Goal: Contribute content

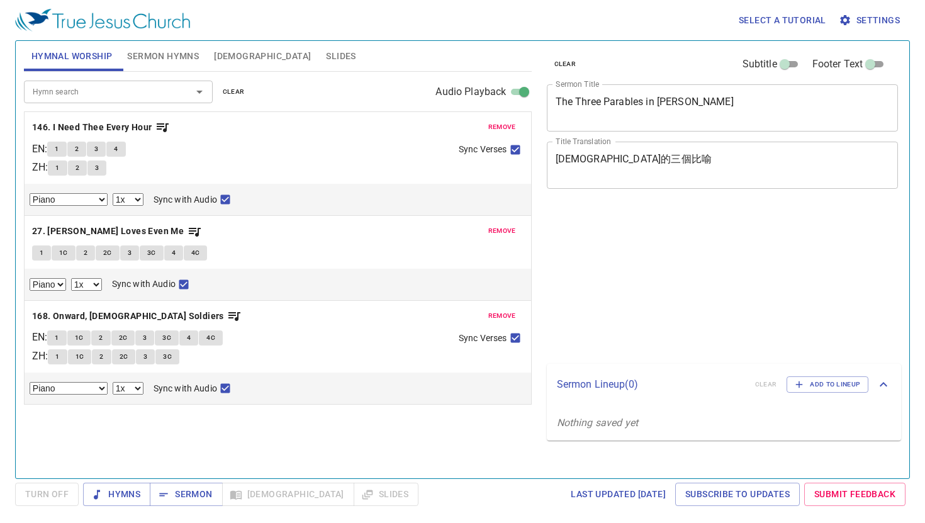
select select "1"
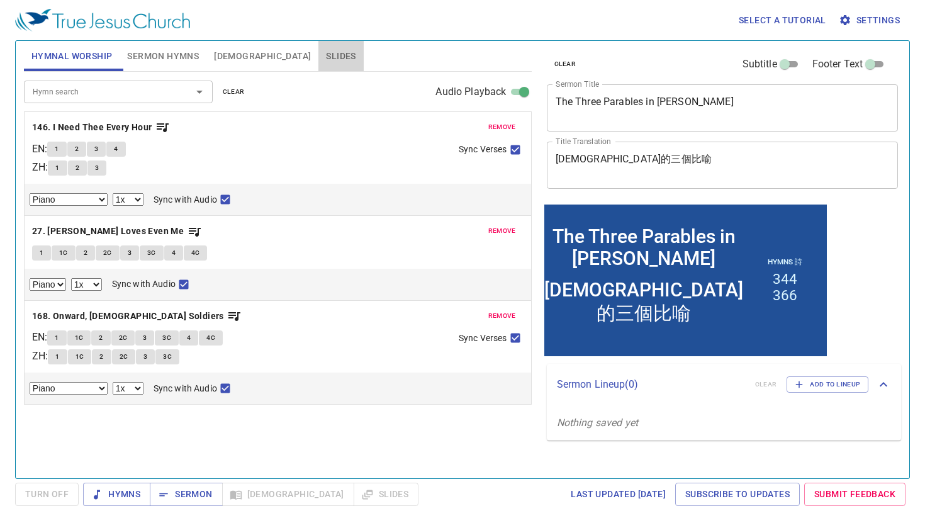
click at [326, 52] on span "Slides" at bounding box center [341, 56] width 30 height 16
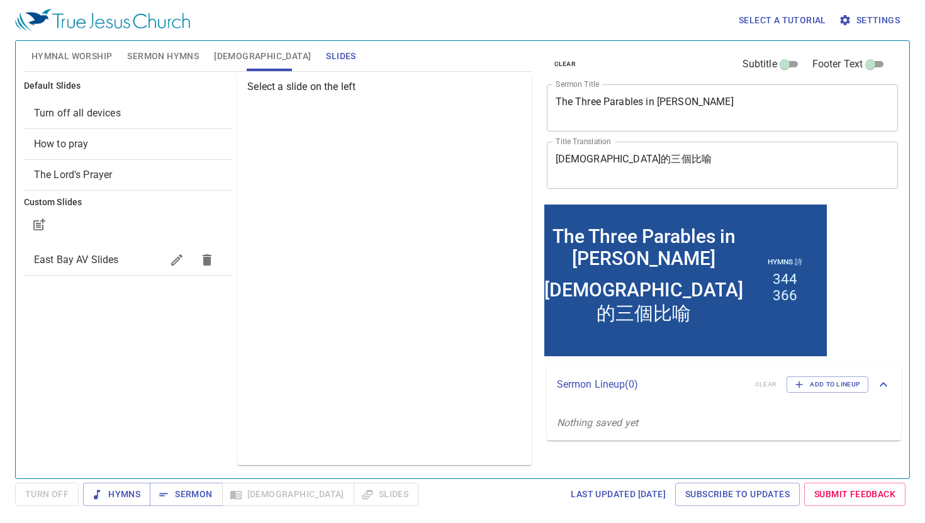
click at [134, 150] on span "How to pray" at bounding box center [128, 144] width 188 height 15
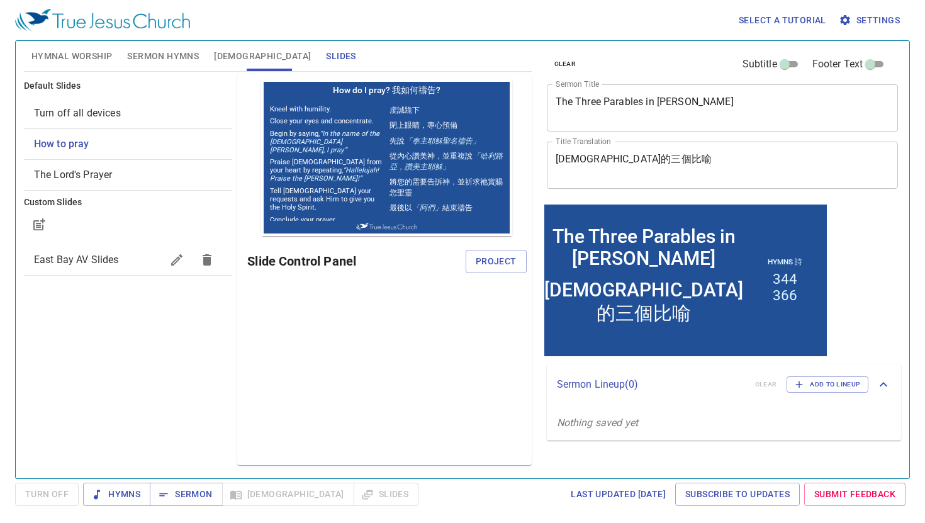
click at [134, 174] on span "The Lord's Prayer" at bounding box center [128, 174] width 188 height 15
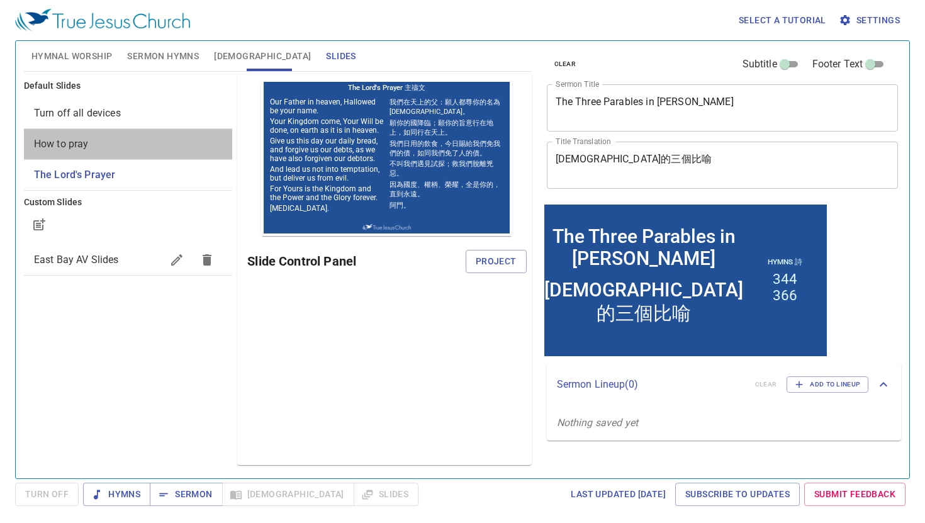
click at [127, 147] on span "How to pray" at bounding box center [128, 144] width 188 height 15
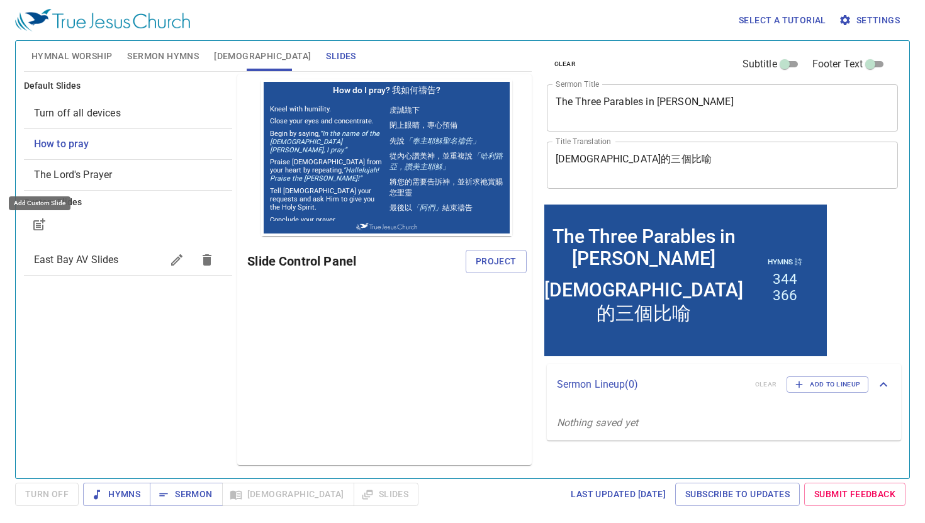
click at [42, 222] on icon "button" at bounding box center [40, 222] width 9 height 9
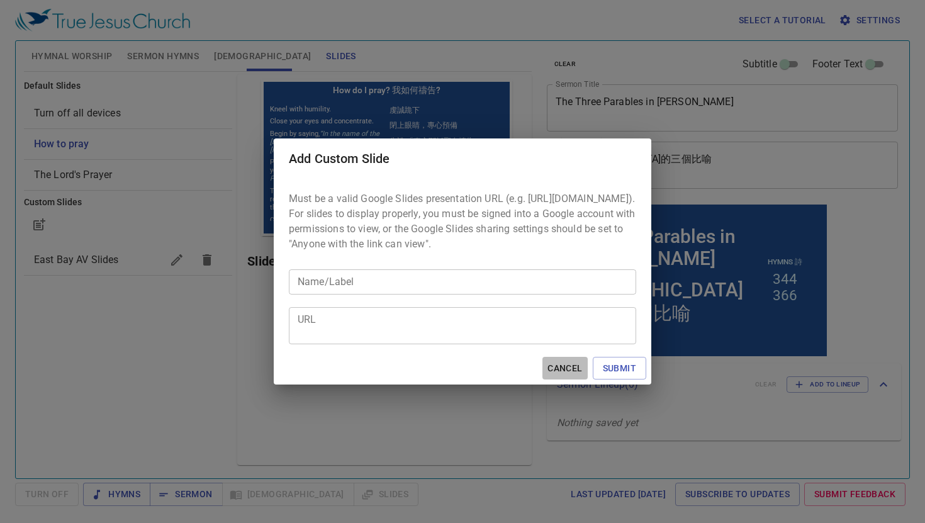
click at [553, 375] on span "Cancel" at bounding box center [565, 369] width 35 height 16
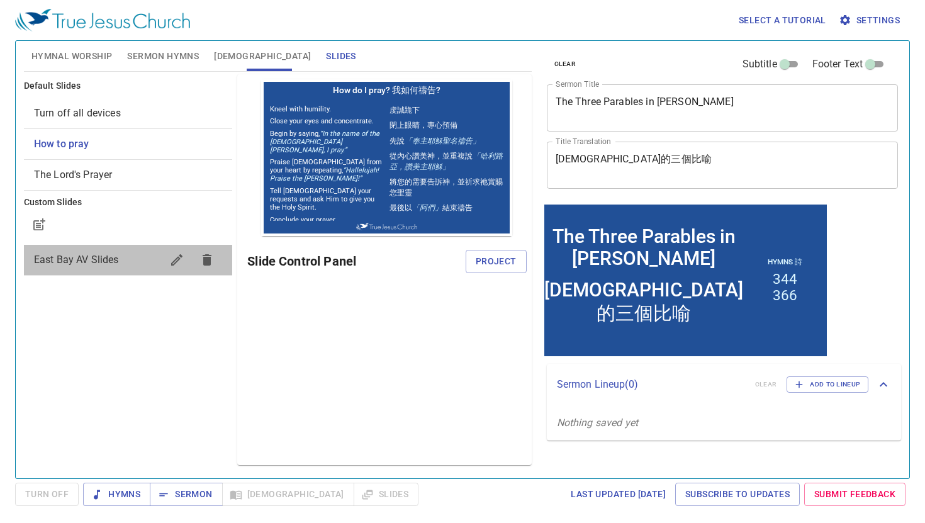
click at [55, 264] on span "East Bay AV Slides" at bounding box center [76, 260] width 85 height 12
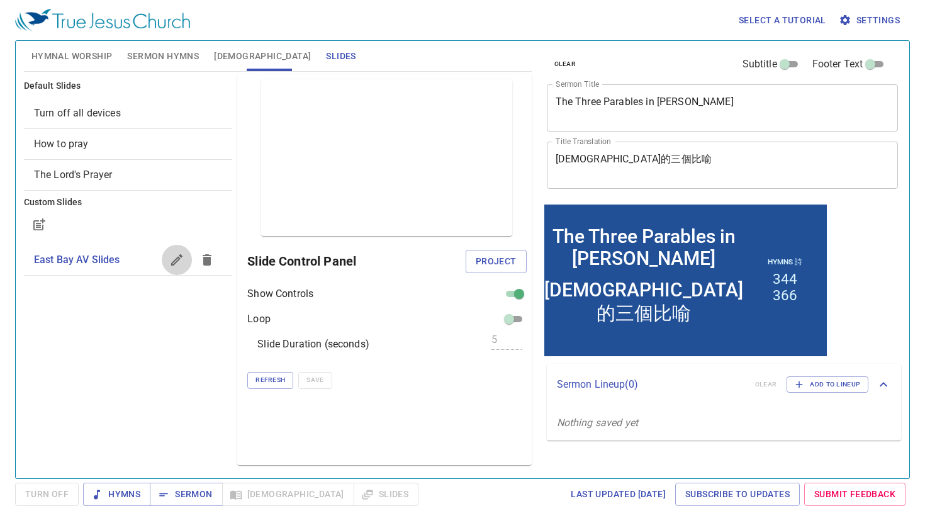
click at [178, 255] on icon "button" at bounding box center [176, 259] width 15 height 15
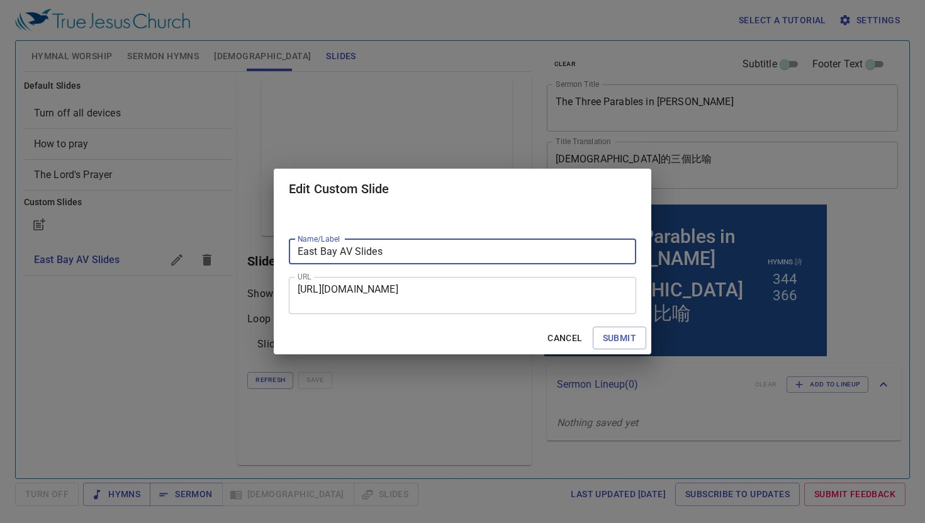
click at [571, 337] on span "Cancel" at bounding box center [565, 339] width 35 height 16
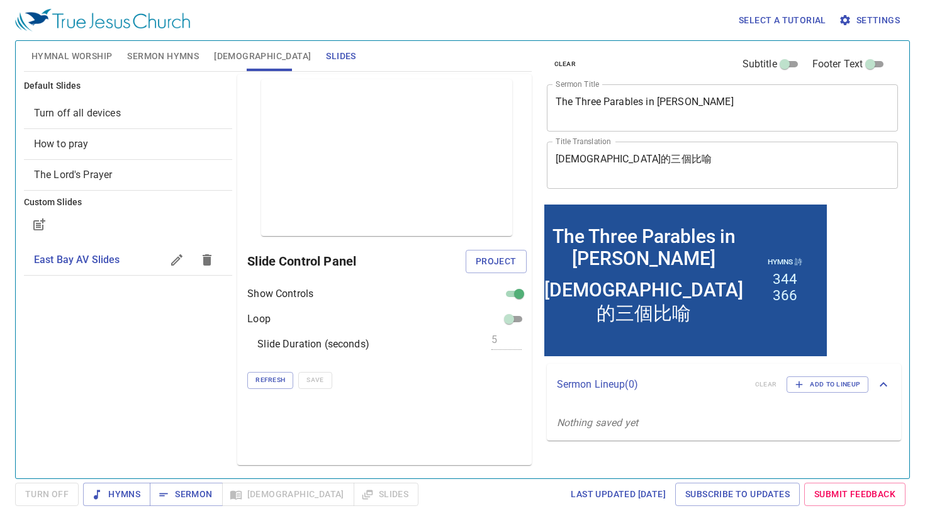
click at [176, 257] on icon "button" at bounding box center [176, 259] width 15 height 15
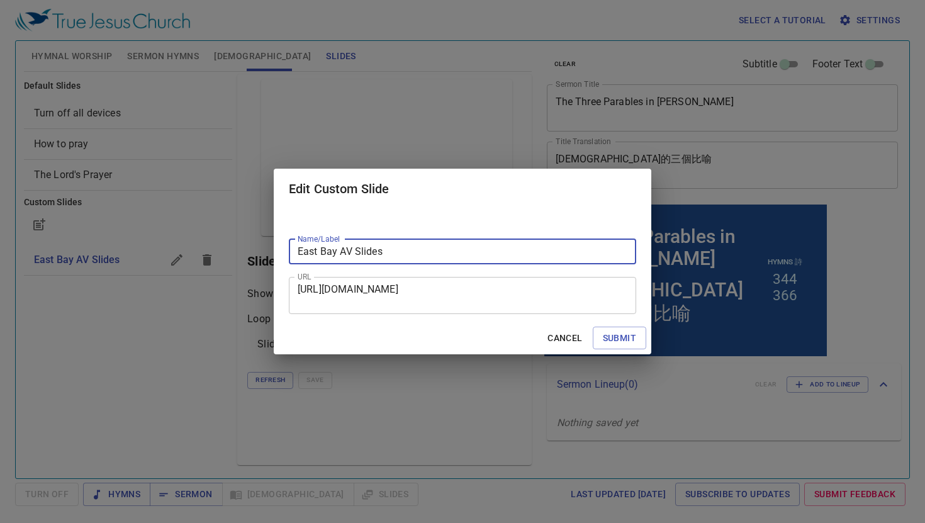
click at [573, 337] on span "Cancel" at bounding box center [565, 339] width 35 height 16
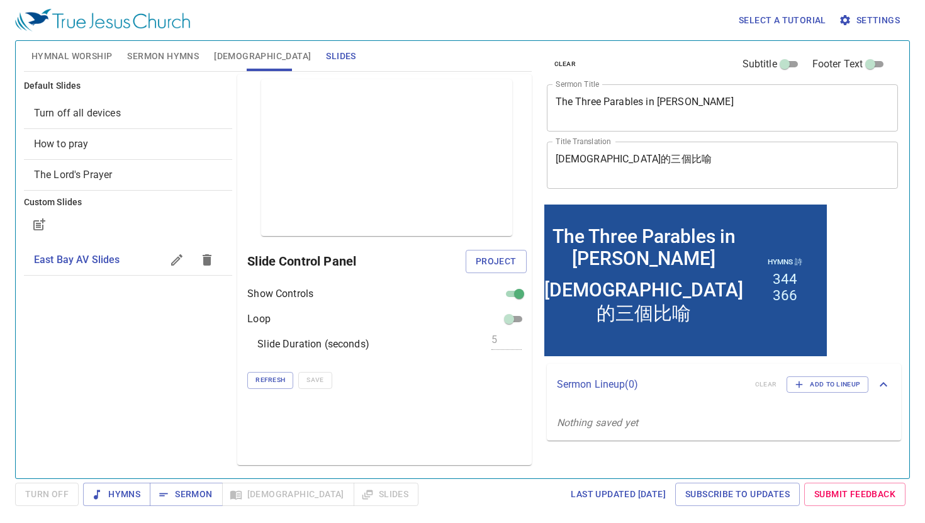
click at [221, 62] on span "[DEMOGRAPHIC_DATA]" at bounding box center [262, 56] width 97 height 16
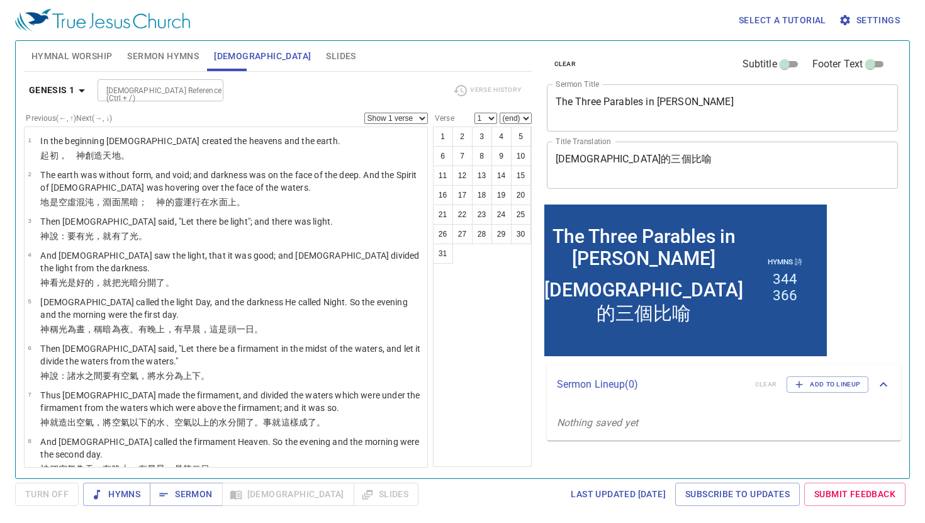
click at [63, 84] on b "Genesis 1" at bounding box center [52, 90] width 46 height 16
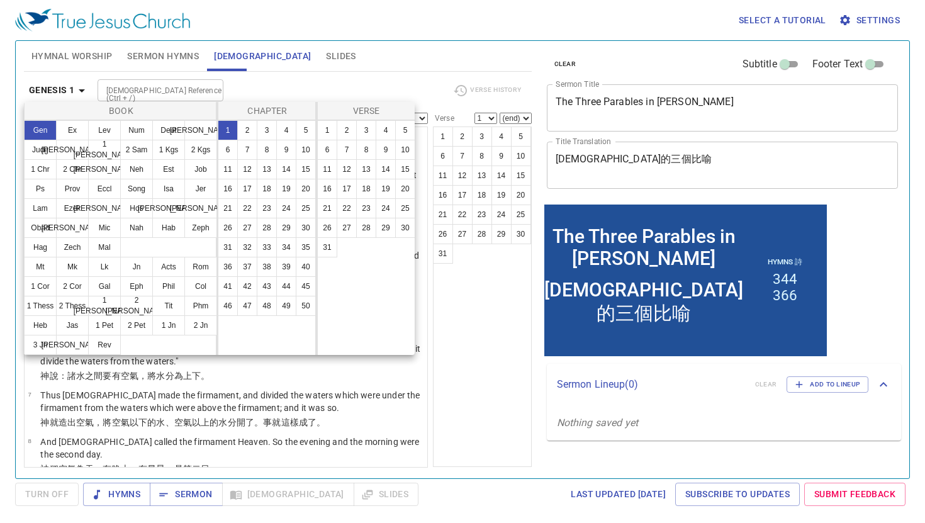
click at [63, 84] on div at bounding box center [462, 261] width 925 height 523
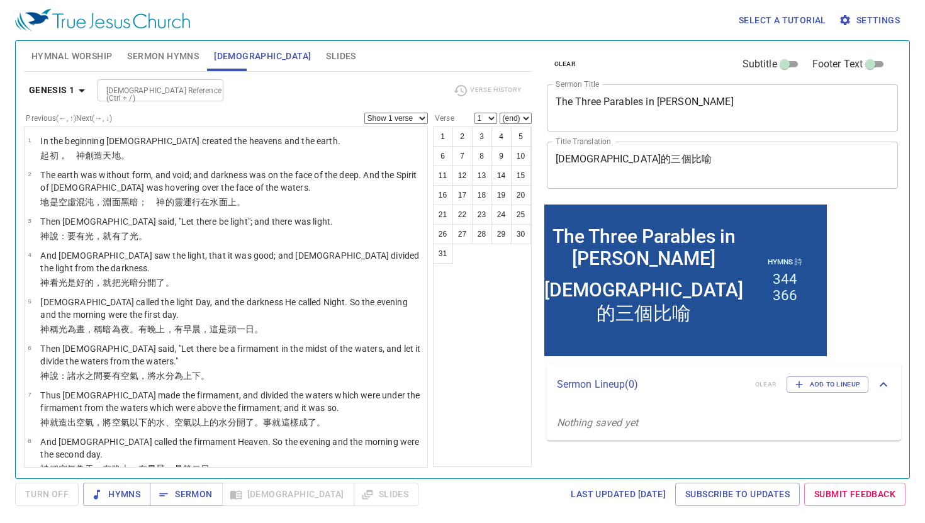
click at [326, 59] on span "Slides" at bounding box center [341, 56] width 30 height 16
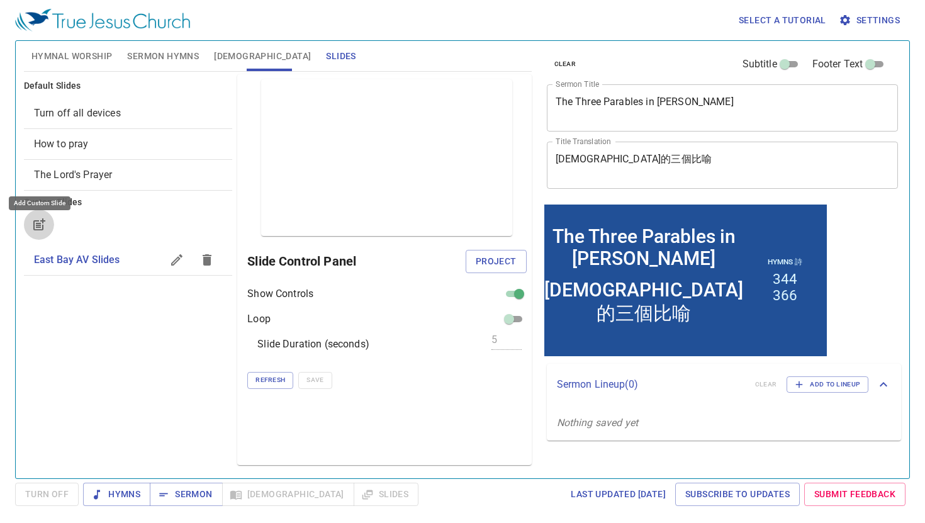
click at [40, 225] on icon "button" at bounding box center [40, 222] width 9 height 9
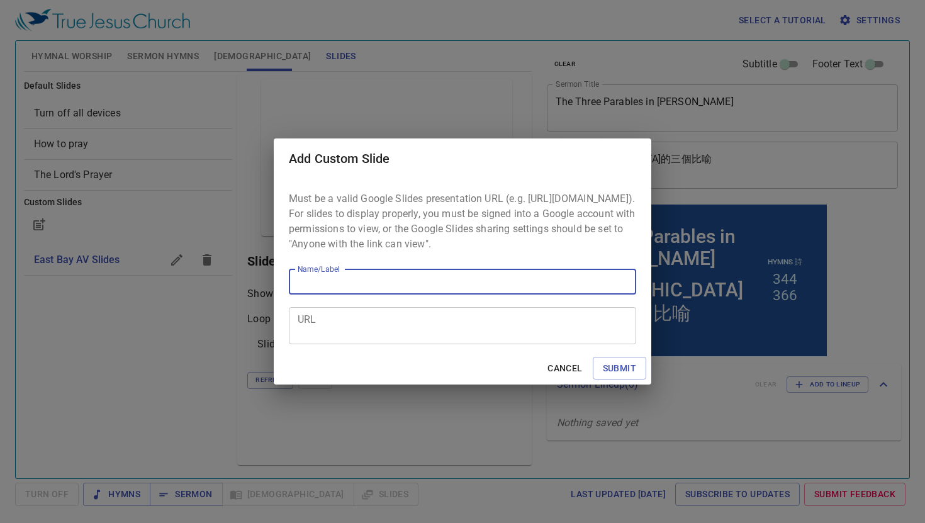
click at [573, 375] on span "Cancel" at bounding box center [565, 369] width 35 height 16
